Goal: Task Accomplishment & Management: Complete application form

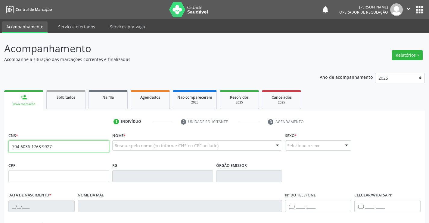
type input "704 6036 1763 9927"
type input "2334582557"
type input "[DATE]"
type input "[PHONE_NUMBER]"
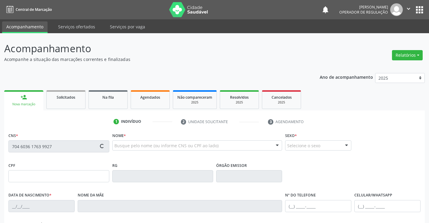
type input "102.970.385-08"
type input "183"
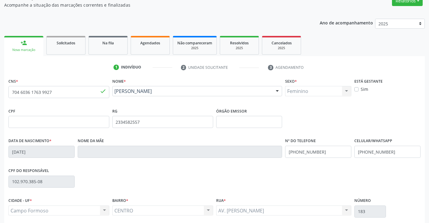
scroll to position [104, 0]
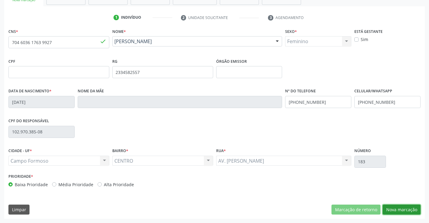
click at [393, 209] on button "Nova marcação" at bounding box center [402, 209] width 38 height 10
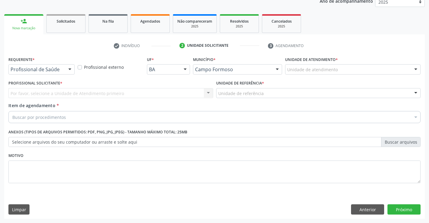
scroll to position [76, 0]
click at [71, 69] on div at bounding box center [69, 69] width 9 height 10
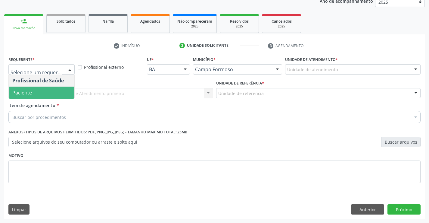
click at [38, 94] on span "Paciente" at bounding box center [42, 92] width 66 height 12
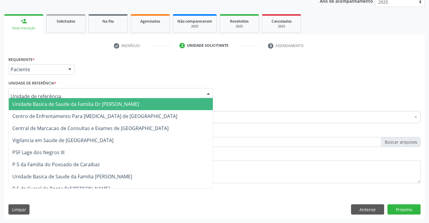
click at [209, 93] on div at bounding box center [208, 93] width 9 height 10
click at [165, 103] on span "Unidade Basica de Saude da Familia Dr [PERSON_NAME]" at bounding box center [111, 104] width 204 height 12
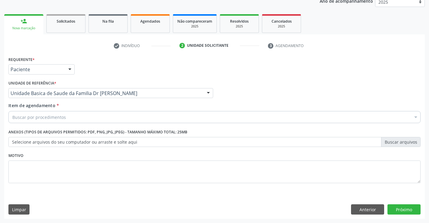
click at [129, 112] on div "Buscar por procedimentos" at bounding box center [214, 117] width 412 height 12
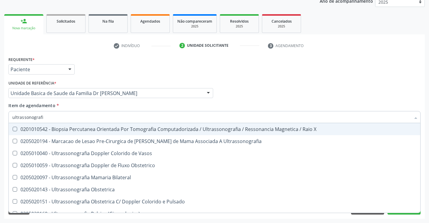
type input "ultrassonografia"
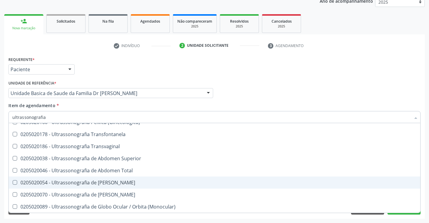
scroll to position [61, 0]
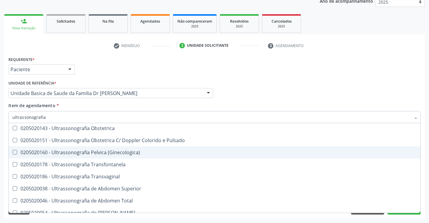
click at [109, 154] on div "0205020160 - Ultrassonografia Pelvica (Ginecologica)" at bounding box center [214, 152] width 405 height 5
checkbox \(Ginecologica\) "true"
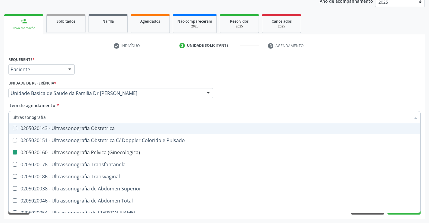
click at [405, 63] on div "Requerente * Paciente Profissional de Saúde Paciente Nenhum resultado encontrad…" at bounding box center [214, 67] width 415 height 24
checkbox Ultrassonografia "true"
checkbox \(Ginecologica\) "false"
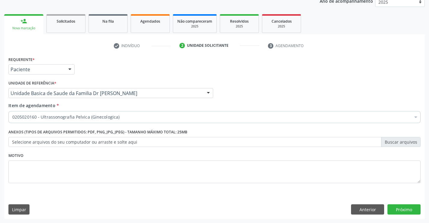
scroll to position [0, 0]
click at [399, 210] on button "Próximo" at bounding box center [404, 209] width 33 height 10
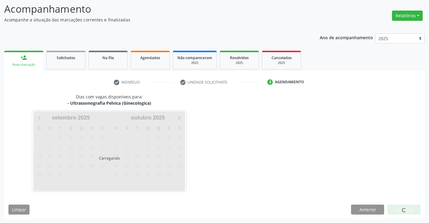
scroll to position [39, 0]
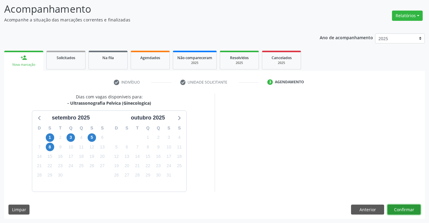
click at [391, 205] on button "Confirmar" at bounding box center [404, 209] width 33 height 10
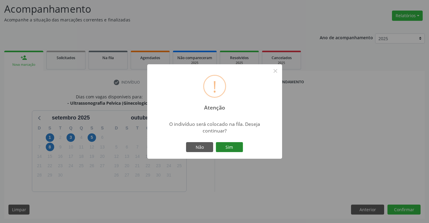
click at [227, 146] on button "Sim" at bounding box center [229, 147] width 27 height 10
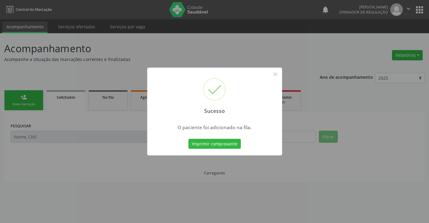
scroll to position [0, 0]
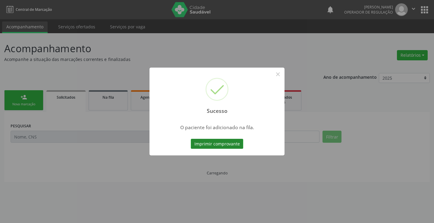
click at [222, 145] on button "Imprimir comprovante" at bounding box center [217, 144] width 52 height 10
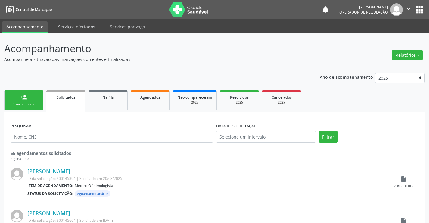
click at [411, 9] on icon "" at bounding box center [409, 8] width 7 height 7
click at [384, 37] on link "Sair" at bounding box center [394, 37] width 42 height 8
